Goal: Transaction & Acquisition: Subscribe to service/newsletter

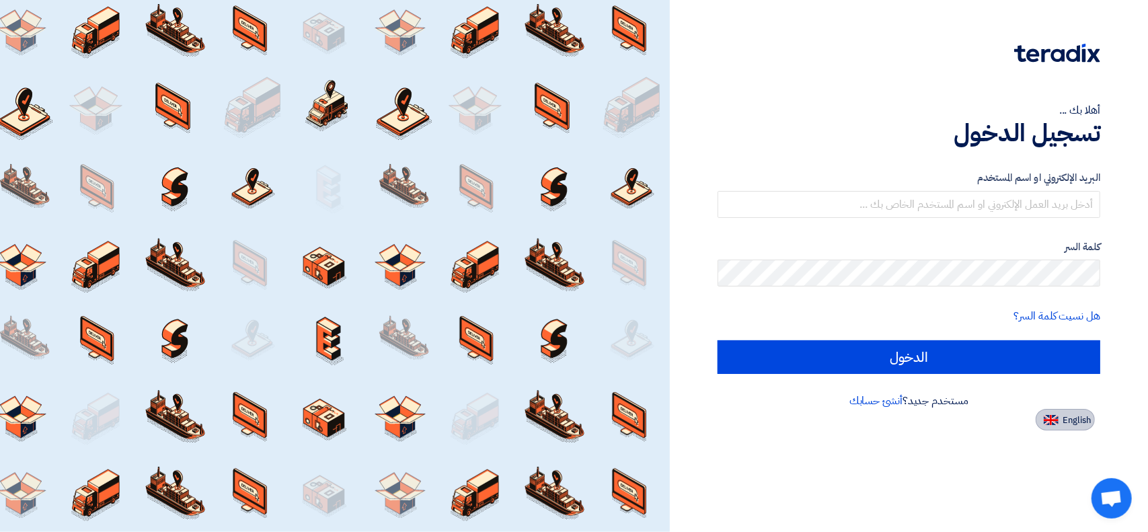
click at [1068, 420] on span "English" at bounding box center [1076, 420] width 28 height 9
type input "Sign in"
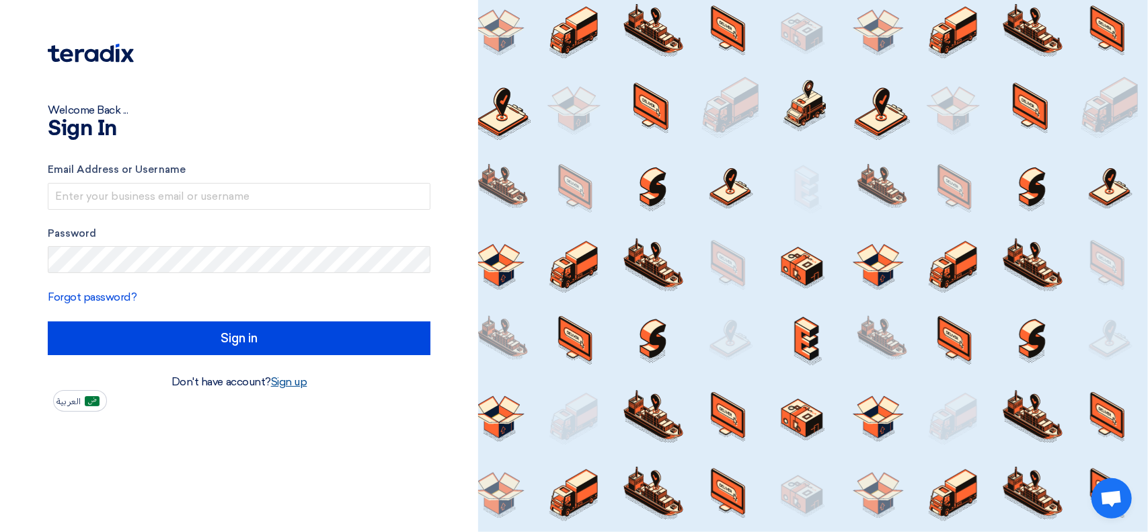
click at [291, 385] on link "Sign up" at bounding box center [289, 381] width 36 height 13
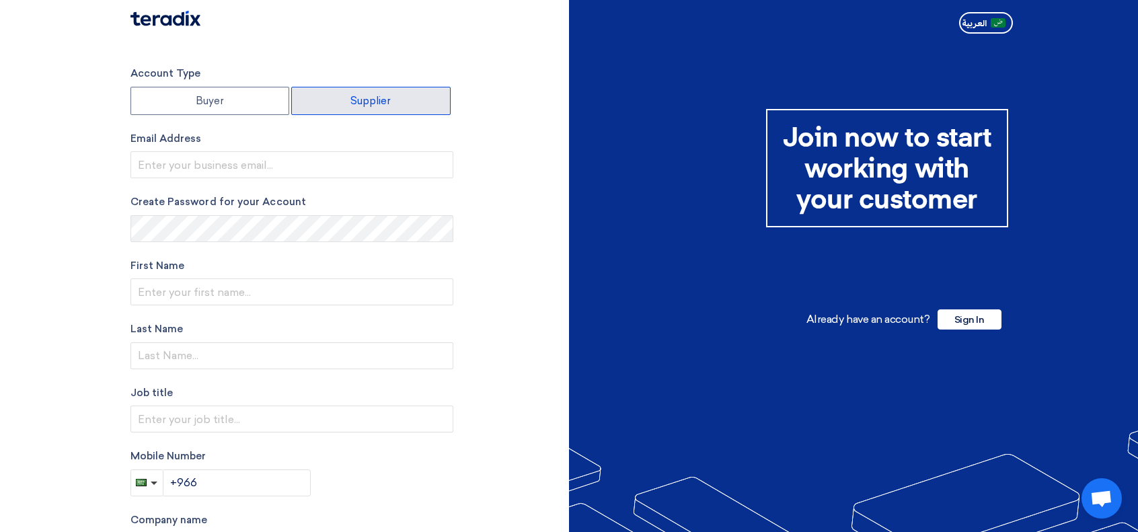
click at [327, 99] on label "Supplier" at bounding box center [370, 101] width 159 height 28
click at [327, 99] on input "Supplier" at bounding box center [371, 100] width 158 height 27
radio input "true"
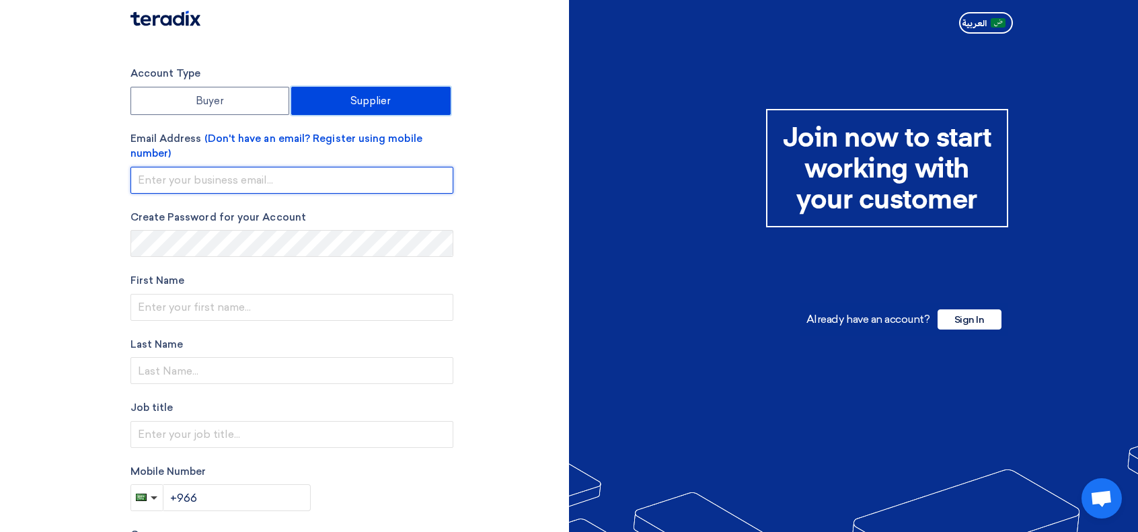
click at [352, 172] on input "email" at bounding box center [291, 180] width 323 height 27
click at [356, 178] on input "email" at bounding box center [291, 180] width 323 height 27
type input "[EMAIL_ADDRESS][DOMAIN_NAME]"
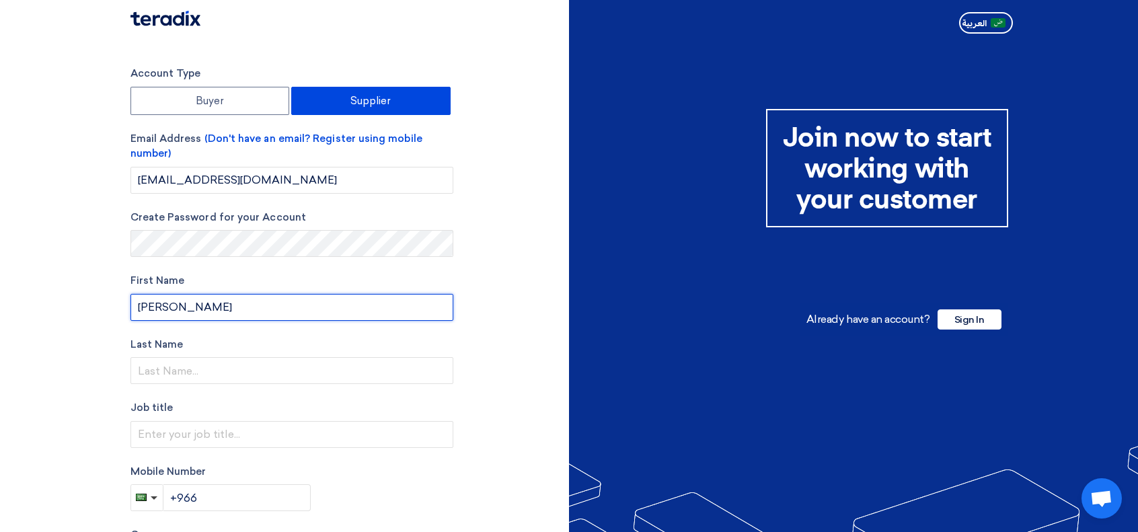
type input "[PERSON_NAME]"
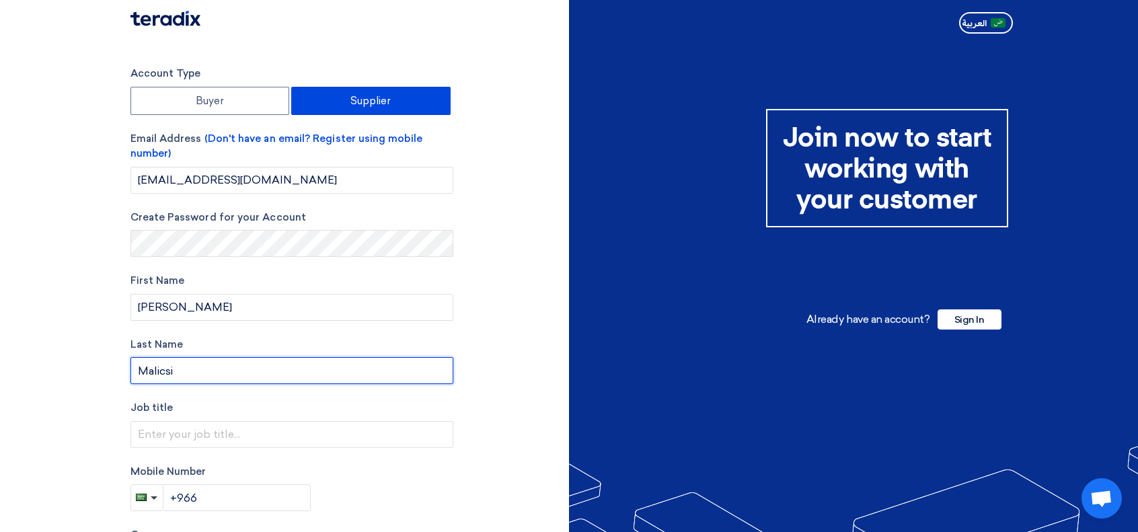
type input "Malicsi"
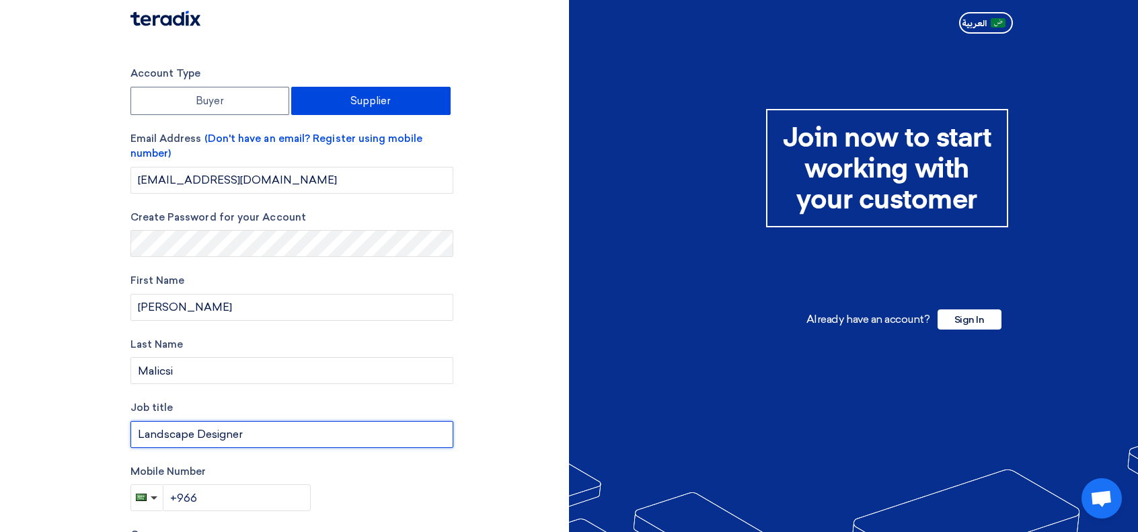
type input "Landscape Designer"
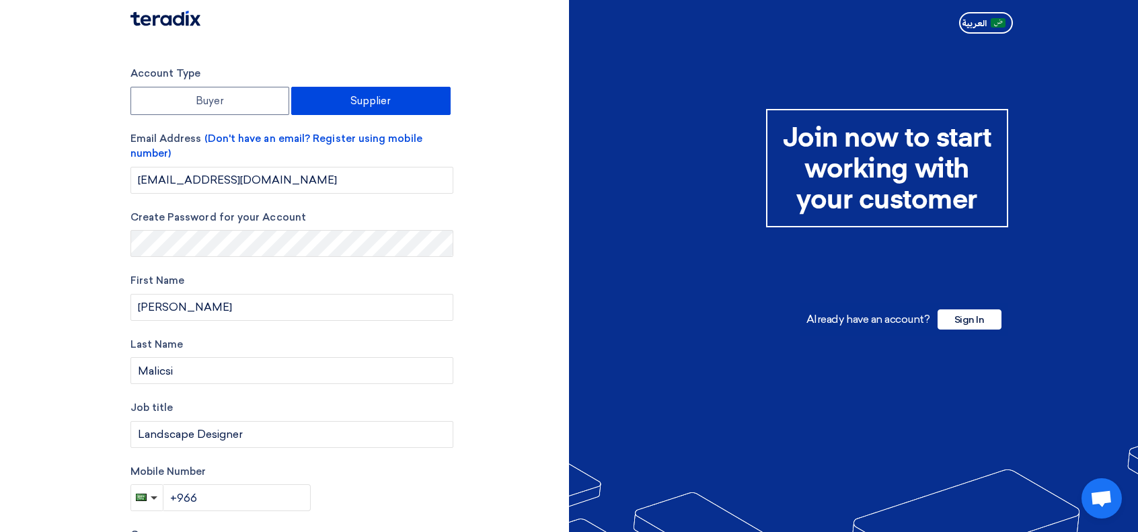
scroll to position [209, 0]
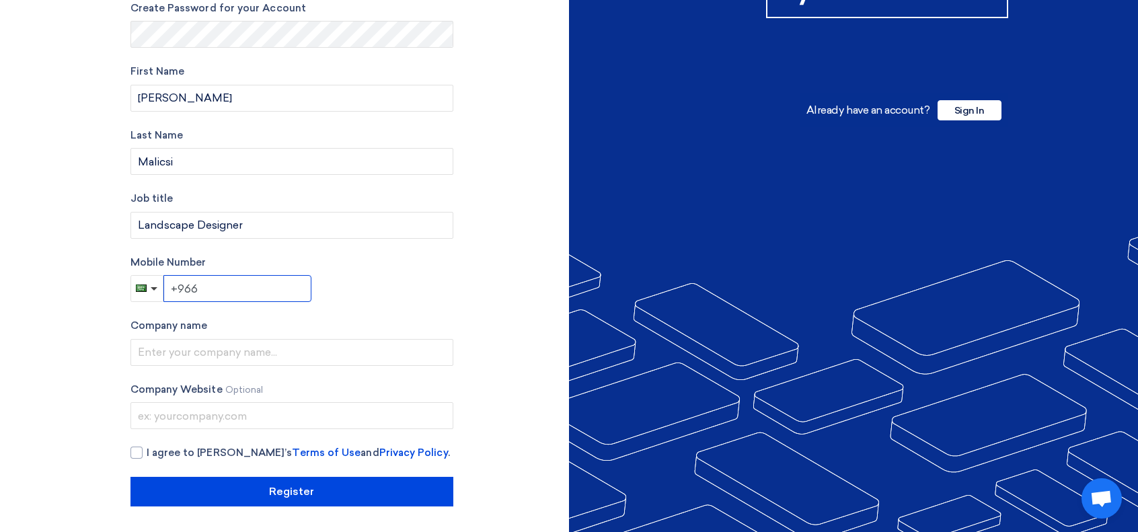
click at [241, 282] on input "+966" at bounding box center [237, 288] width 148 height 27
type input "[PHONE_NUMBER]"
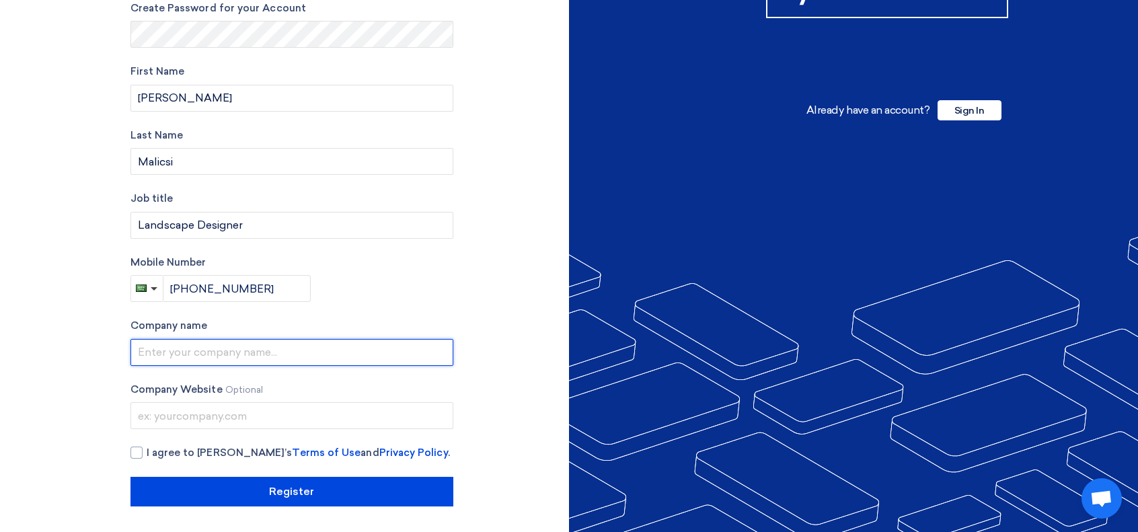
click at [250, 353] on input "text" at bounding box center [291, 352] width 323 height 27
type input "NBT Contracting Est"
click at [132, 450] on div at bounding box center [136, 452] width 12 height 12
click at [147, 450] on input "I agree to [PERSON_NAME]’s Terms of Use and Privacy Policy ." at bounding box center [308, 458] width 323 height 27
checkbox input "true"
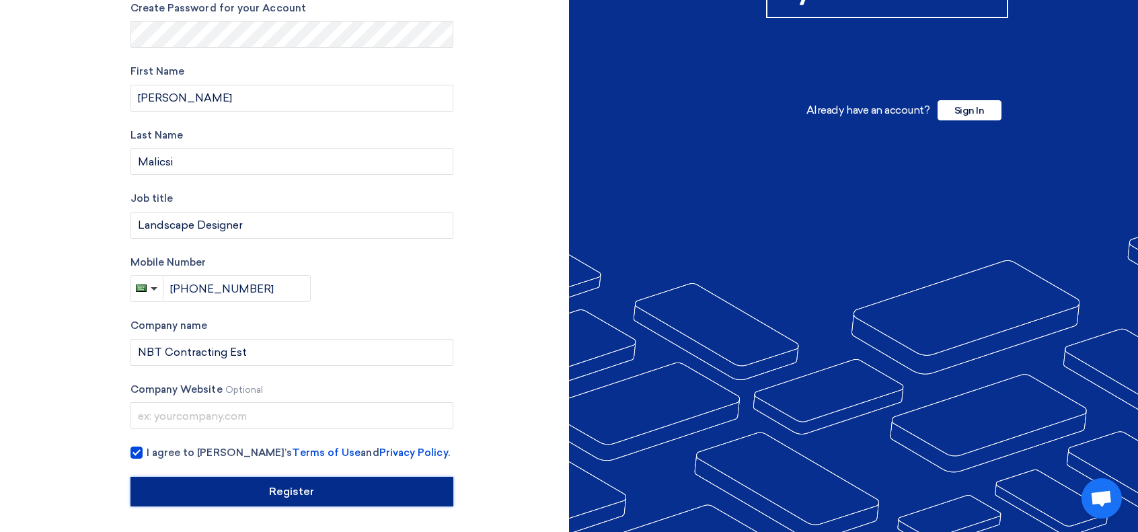
click at [341, 497] on input "Register" at bounding box center [291, 492] width 323 height 30
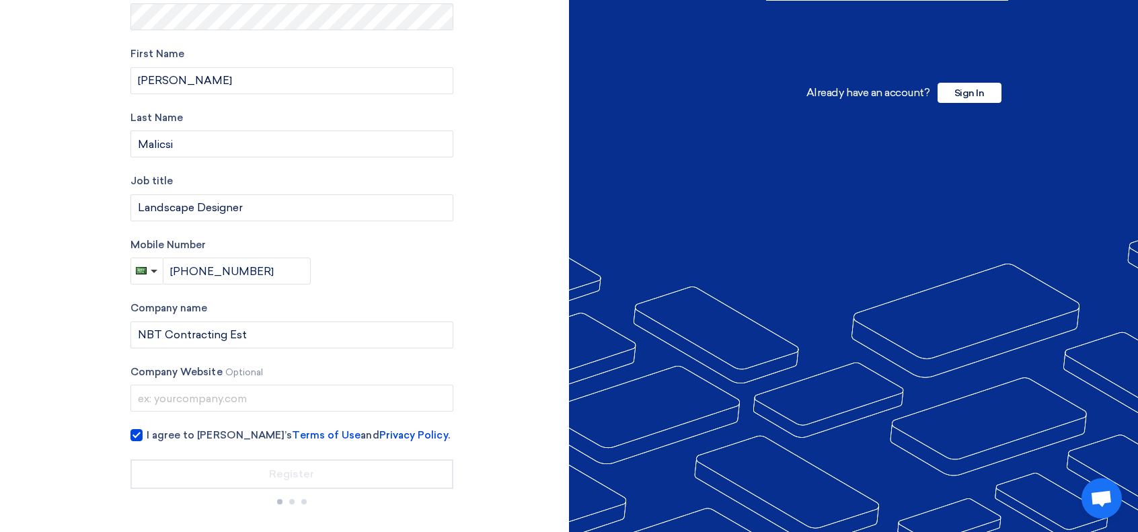
scroll to position [230, 0]
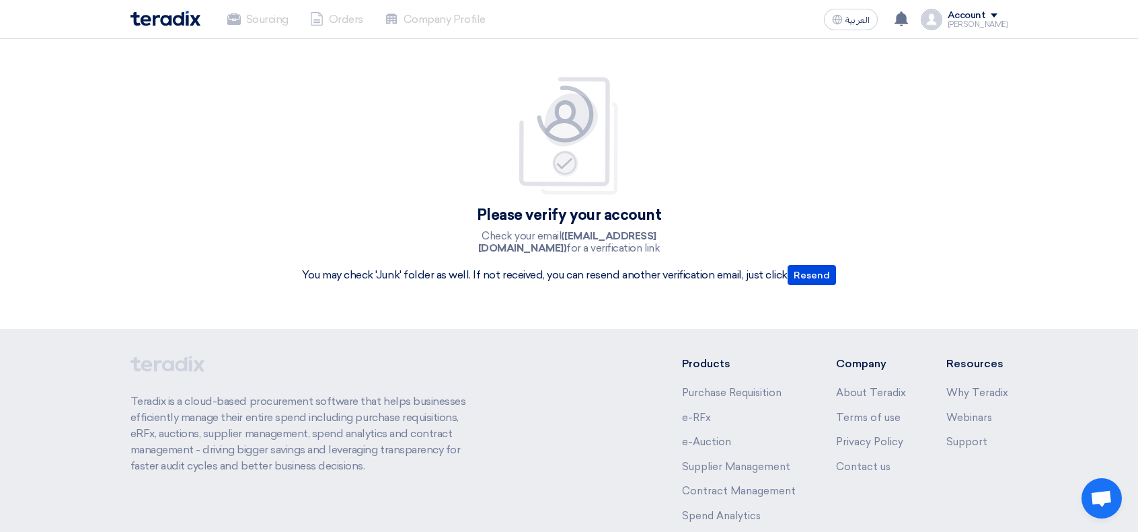
click at [534, 315] on div "Please verify your account Check your email ([EMAIL_ADDRESS][DOMAIN_NAME]) for …" at bounding box center [569, 184] width 586 height 270
click at [551, 220] on h4 "Please verify your account" at bounding box center [569, 215] width 534 height 16
click at [576, 237] on b "([EMAIL_ADDRESS][DOMAIN_NAME])" at bounding box center [567, 242] width 178 height 24
click at [581, 284] on p "You may check 'Junk' folder as well. If not received, you can resend another ve…" at bounding box center [569, 275] width 534 height 20
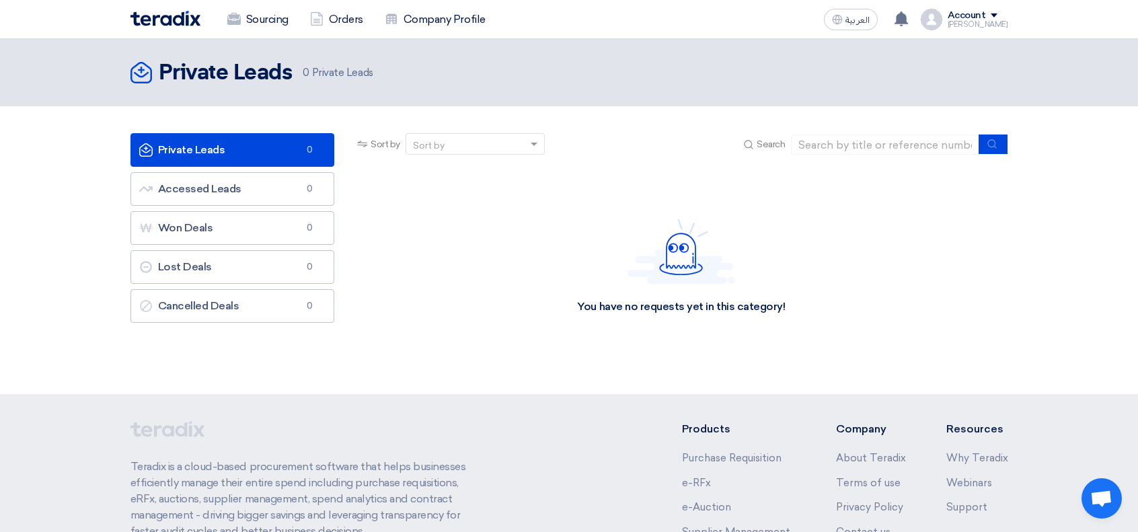
click at [652, 331] on div "You have no requests yet in this category!" at bounding box center [680, 266] width 653 height 202
click at [819, 236] on div "You have no requests yet in this category!" at bounding box center [680, 266] width 653 height 202
click at [619, 267] on div "You have no requests yet in this category!" at bounding box center [681, 266] width 208 height 95
click at [581, 264] on div "You have no requests yet in this category!" at bounding box center [681, 266] width 208 height 95
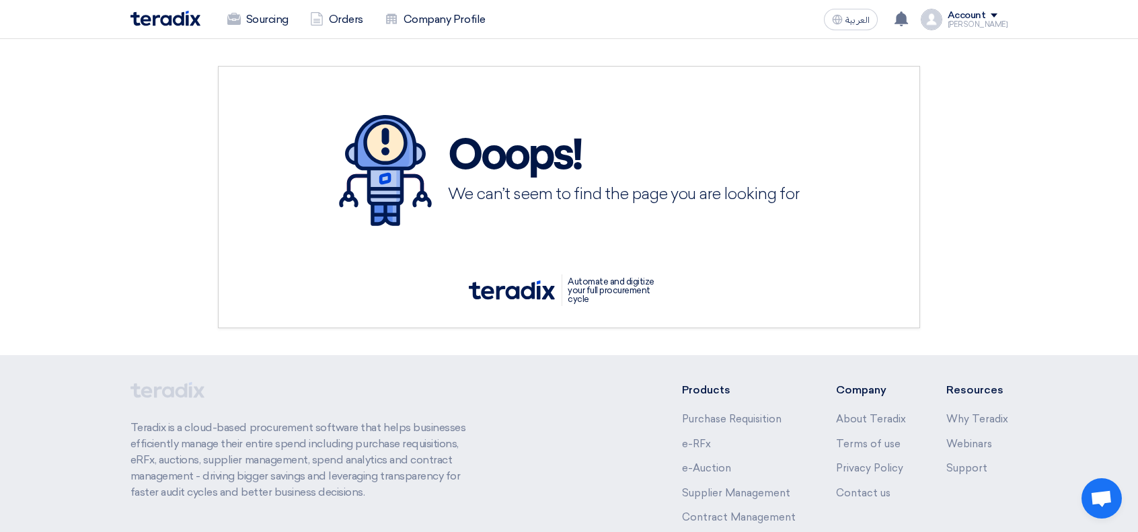
click at [1013, 231] on div "Ooops! We can’t seem to find the page you are looking for Automate and digitize…" at bounding box center [569, 197] width 898 height 262
click at [260, 19] on link "Sourcing" at bounding box center [258, 20] width 83 height 30
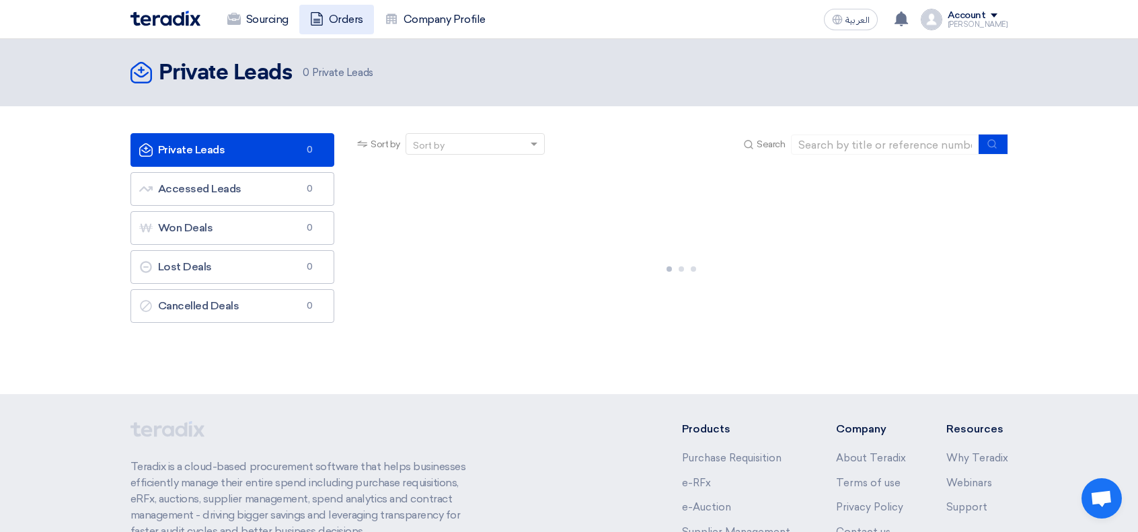
click at [348, 13] on link "Orders" at bounding box center [336, 20] width 75 height 30
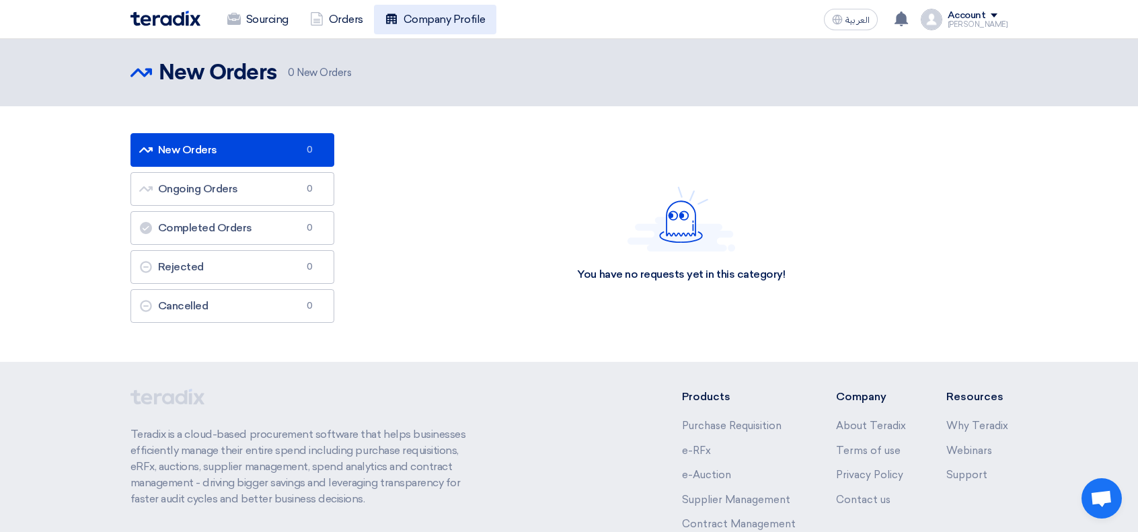
click at [407, 22] on link "Company Profile" at bounding box center [435, 20] width 122 height 30
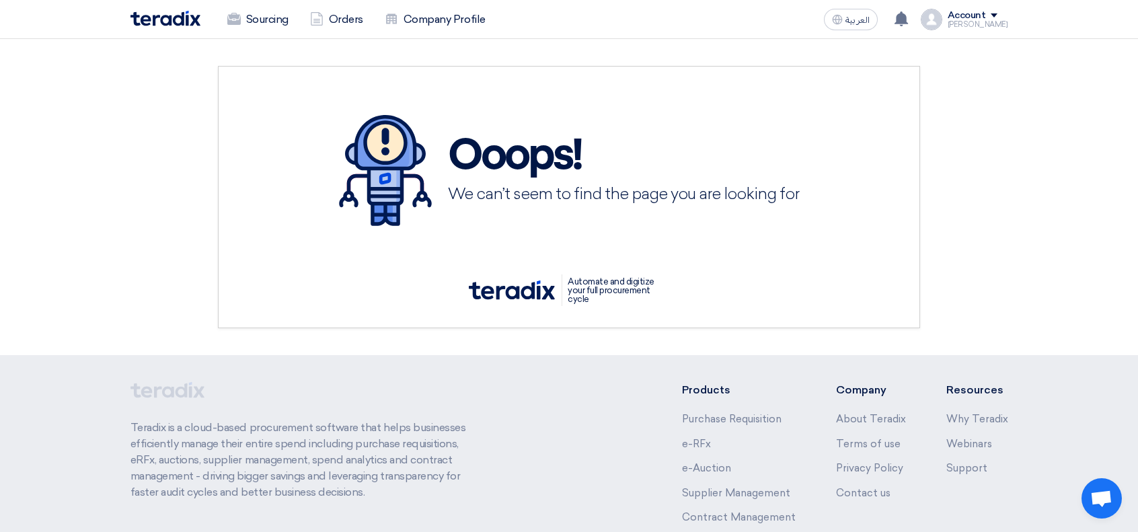
click at [985, 239] on div "Ooops! We can’t seem to find the page you are looking for Automate and digitize…" at bounding box center [569, 197] width 898 height 262
click at [1013, 210] on div "Ooops! We can’t seem to find the page you are looking for Automate and digitize…" at bounding box center [569, 197] width 898 height 262
click at [1083, 174] on section "Ooops! We can’t seem to find the page you are looking for Automate and digitize…" at bounding box center [569, 197] width 1138 height 316
